Goal: Information Seeking & Learning: Learn about a topic

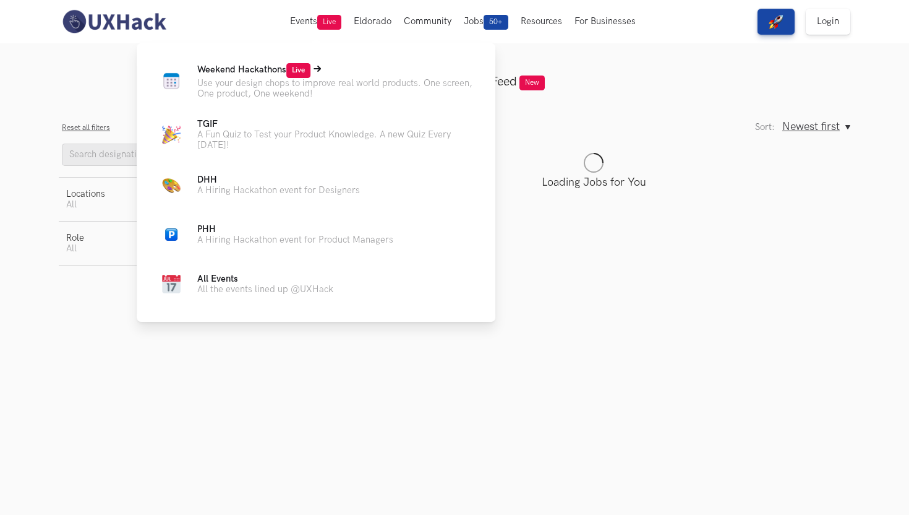
click at [297, 69] on span "Live" at bounding box center [298, 70] width 24 height 15
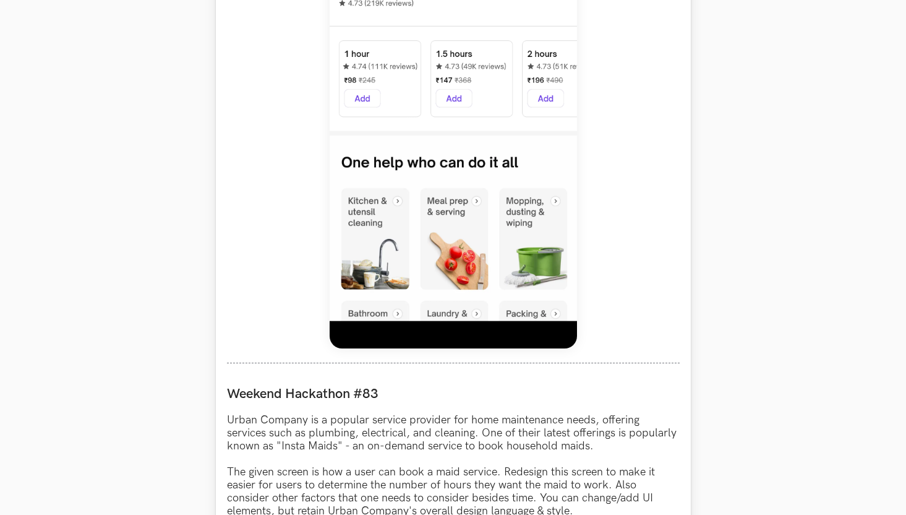
scroll to position [823, 0]
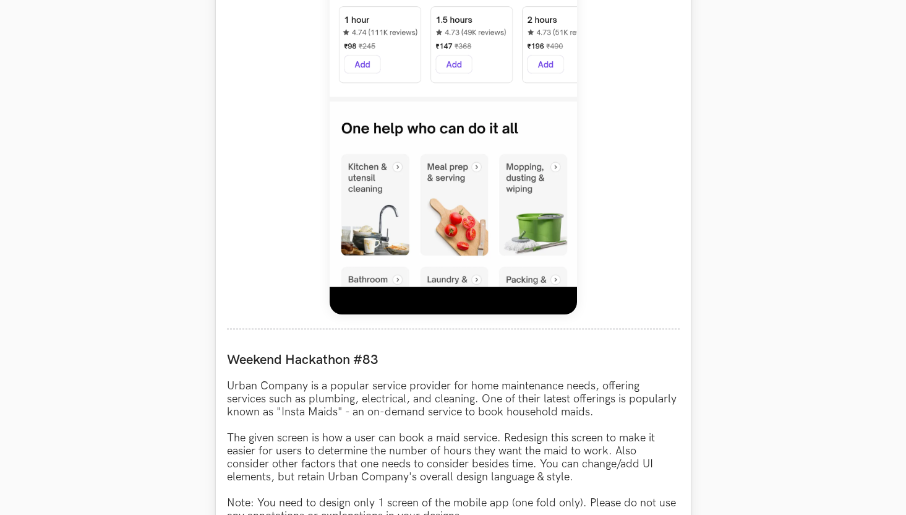
click at [468, 286] on img at bounding box center [453, 39] width 247 height 550
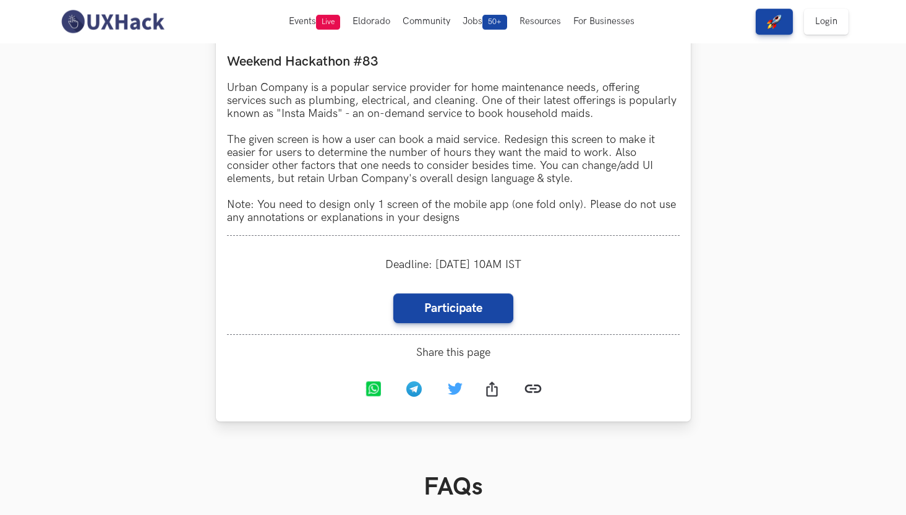
scroll to position [1118, 0]
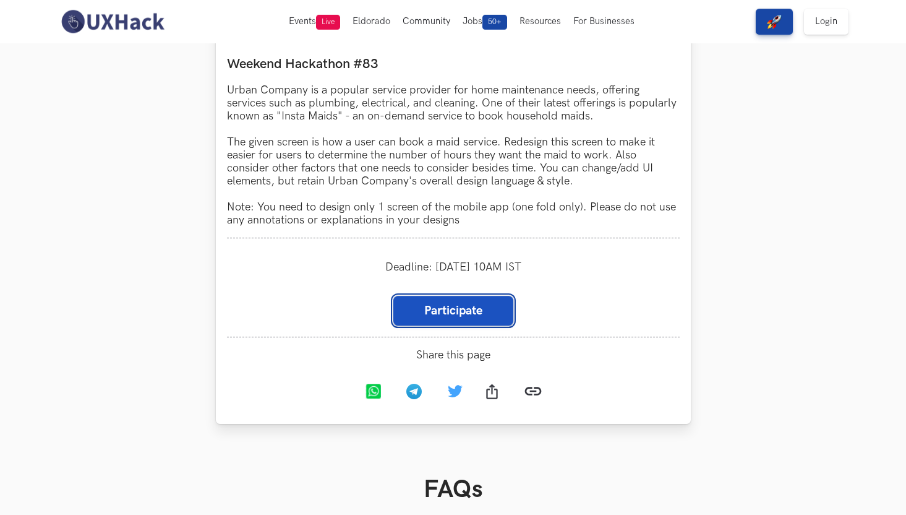
click at [464, 313] on link "Participate" at bounding box center [453, 311] width 120 height 30
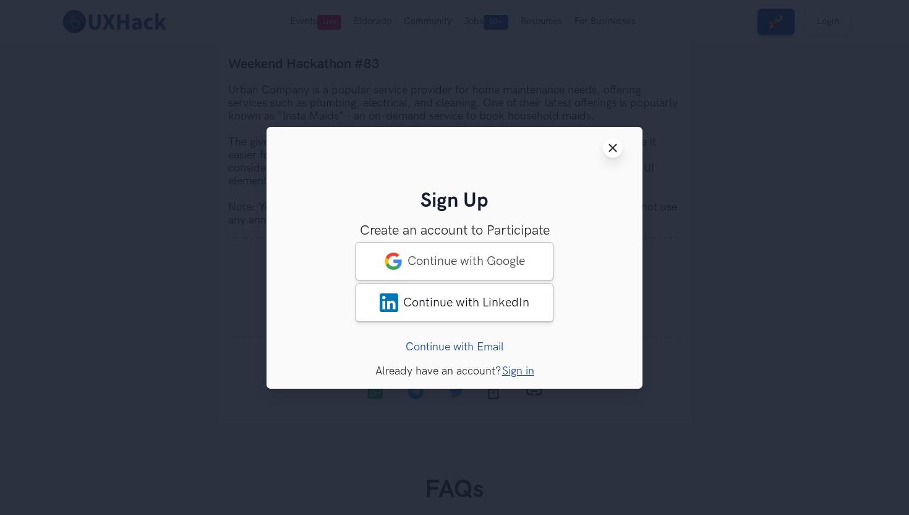
click at [615, 143] on icon "Close modal window" at bounding box center [613, 148] width 10 height 10
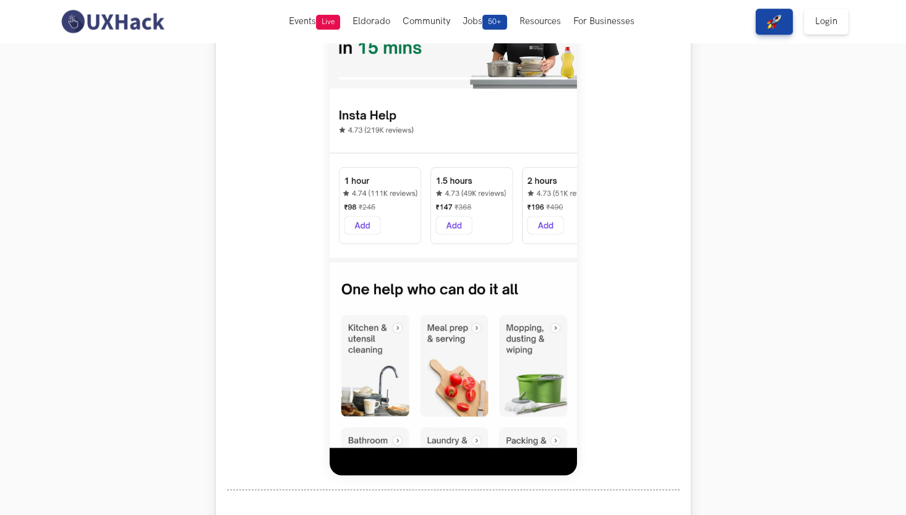
scroll to position [0, 0]
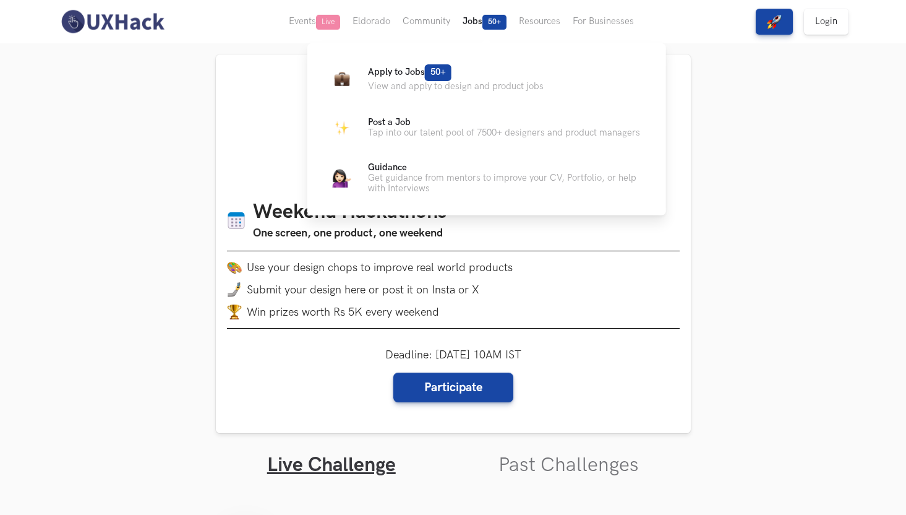
click at [496, 19] on span "50+" at bounding box center [494, 22] width 24 height 15
click at [445, 72] on span "50+" at bounding box center [438, 72] width 27 height 17
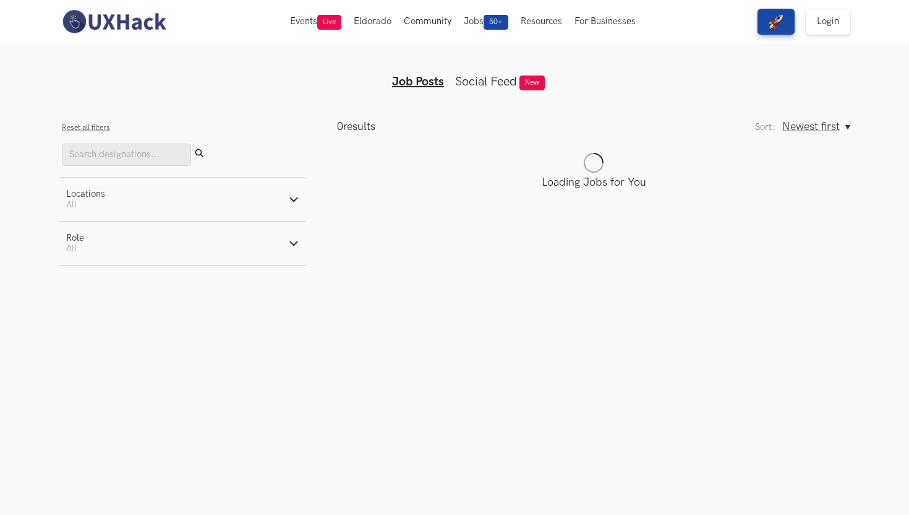
click at [288, 204] on button "Locations Active filters: All" at bounding box center [182, 199] width 247 height 43
click at [75, 231] on label "Remote" at bounding box center [90, 231] width 49 height 13
click at [75, 231] on input "Remote" at bounding box center [72, 231] width 12 height 12
checkbox input "true"
click at [72, 248] on label "Bengaluru" at bounding box center [121, 247] width 110 height 13
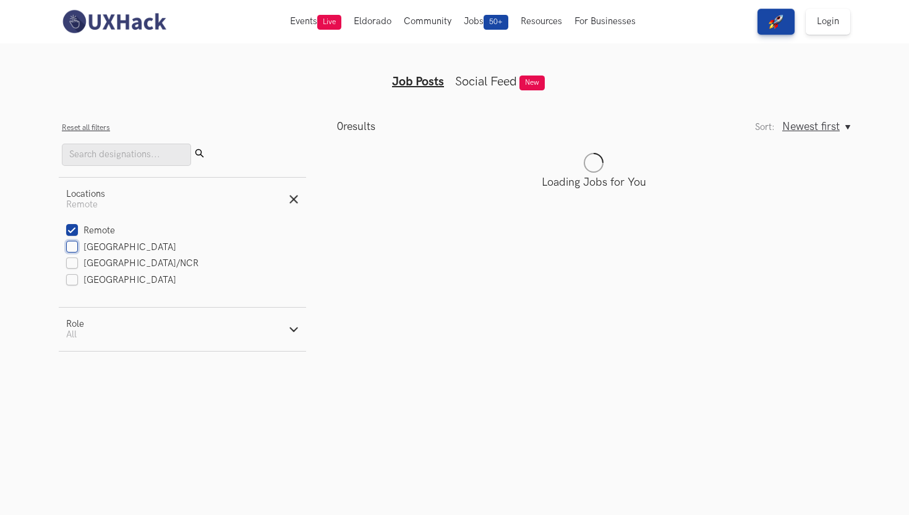
click at [72, 248] on input "Bengaluru" at bounding box center [72, 248] width 12 height 12
checkbox input "true"
click at [235, 261] on div "Delhi/NCR" at bounding box center [182, 263] width 233 height 13
